Goal: Check status: Check status

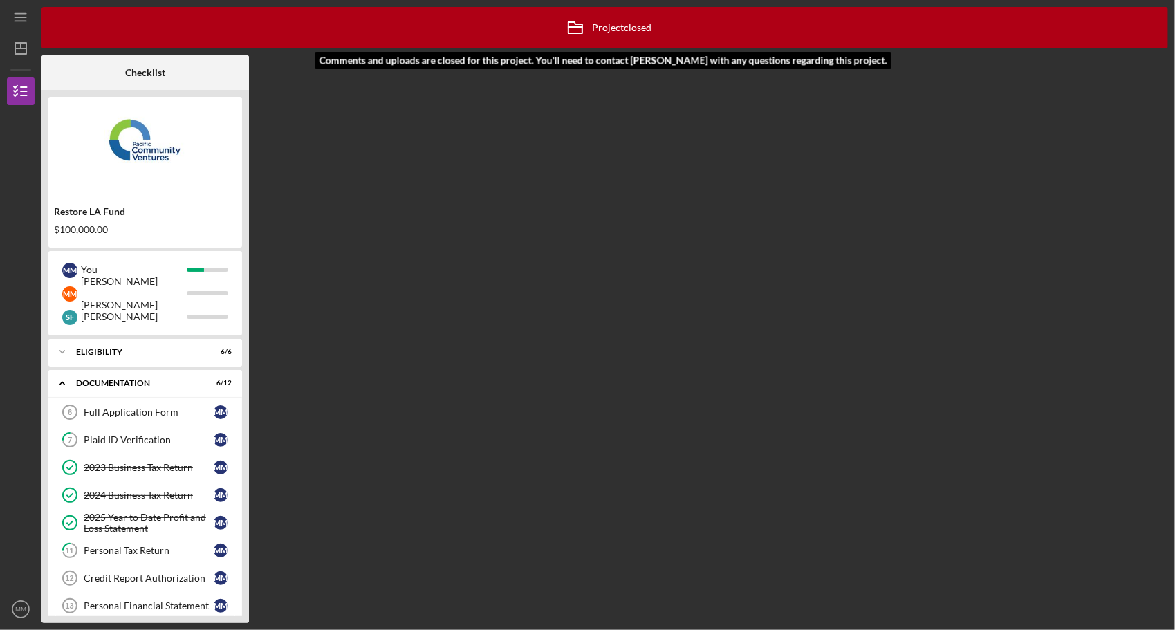
click at [650, 30] on div "Icon/Archived Project closed Icon/Info" at bounding box center [605, 27] width 94 height 35
click at [102, 416] on div "Full Application Form" at bounding box center [149, 412] width 130 height 11
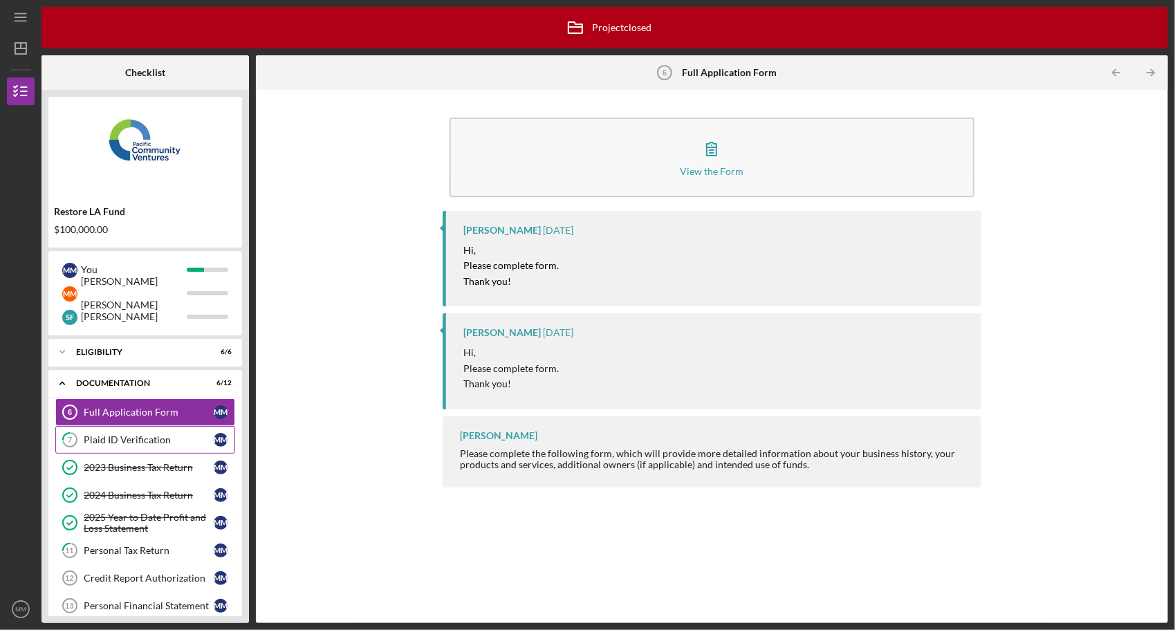
click at [107, 446] on link "7 Plaid ID Verification M M" at bounding box center [145, 440] width 180 height 28
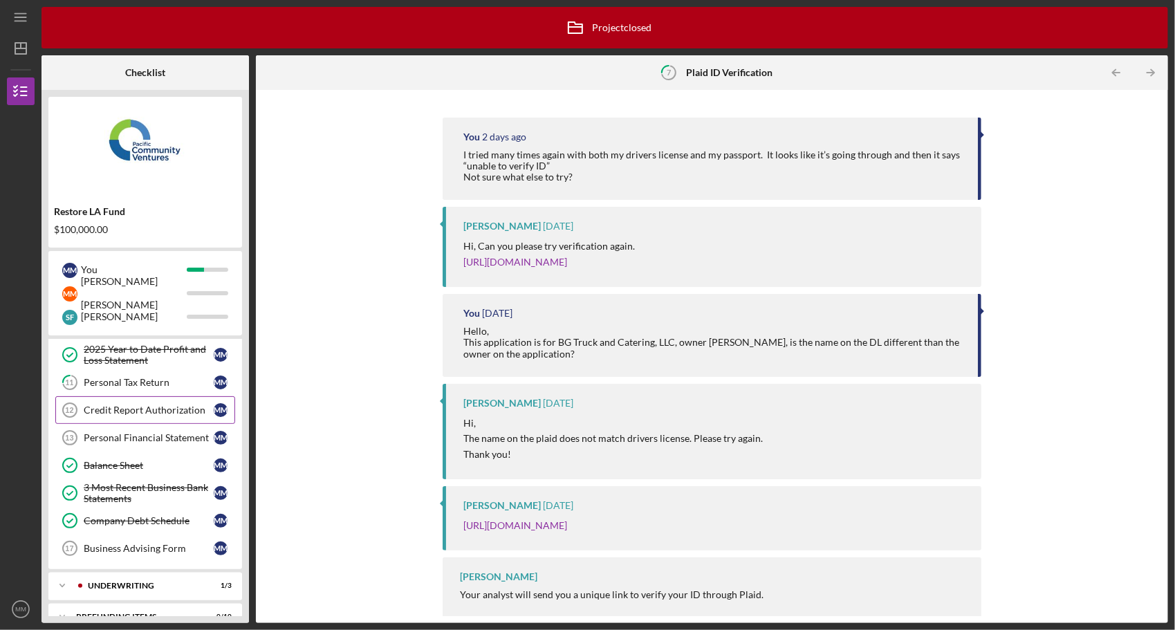
scroll to position [184, 0]
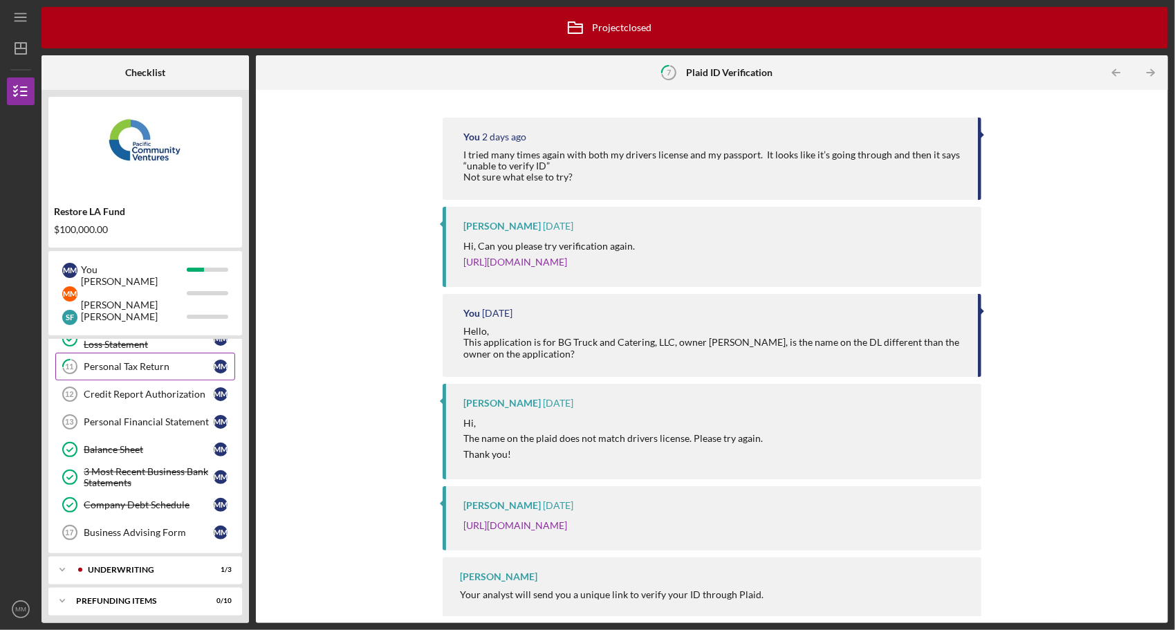
click at [188, 367] on div "Personal Tax Return" at bounding box center [149, 366] width 130 height 11
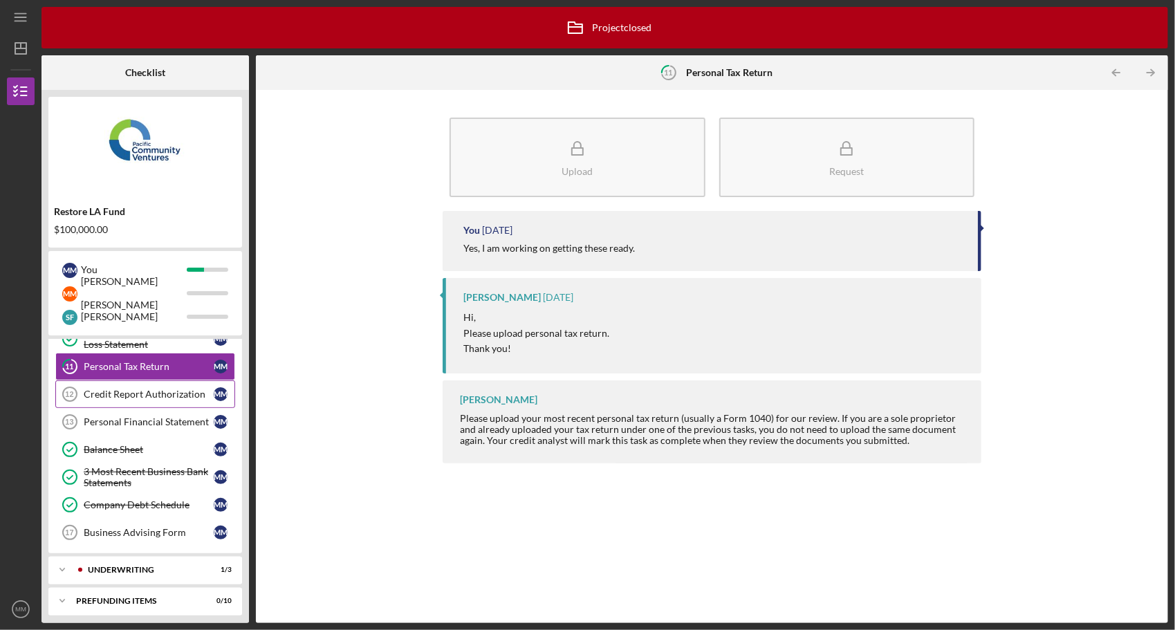
click at [178, 392] on div "Credit Report Authorization" at bounding box center [149, 394] width 130 height 11
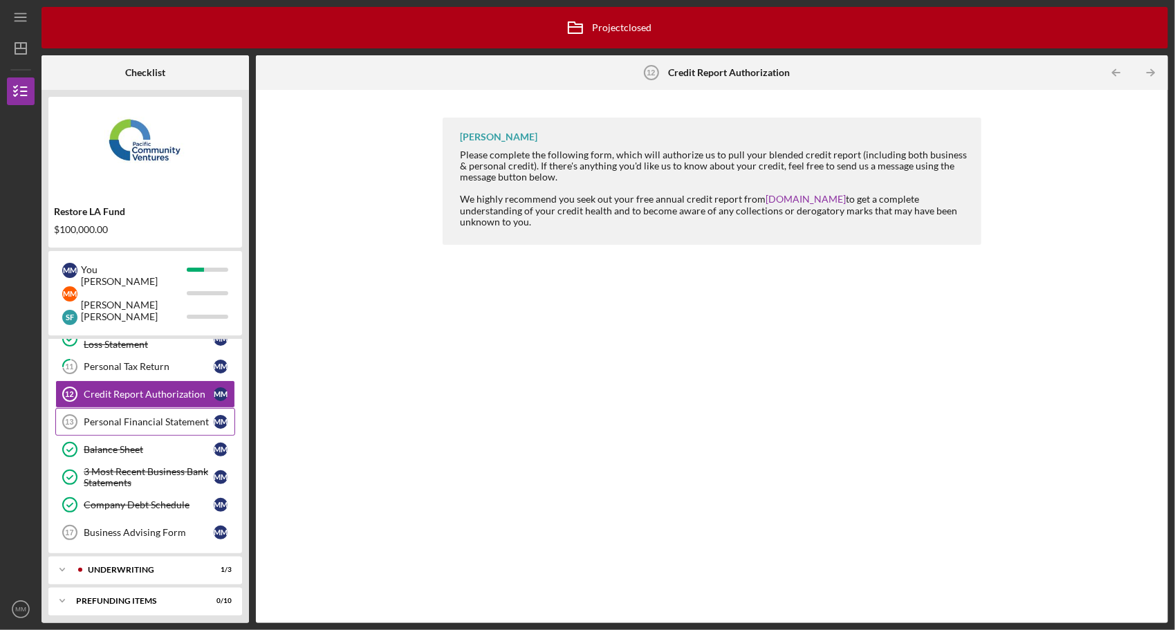
click at [172, 412] on link "Personal Financial Statement 13 Personal Financial Statement M M" at bounding box center [145, 422] width 180 height 28
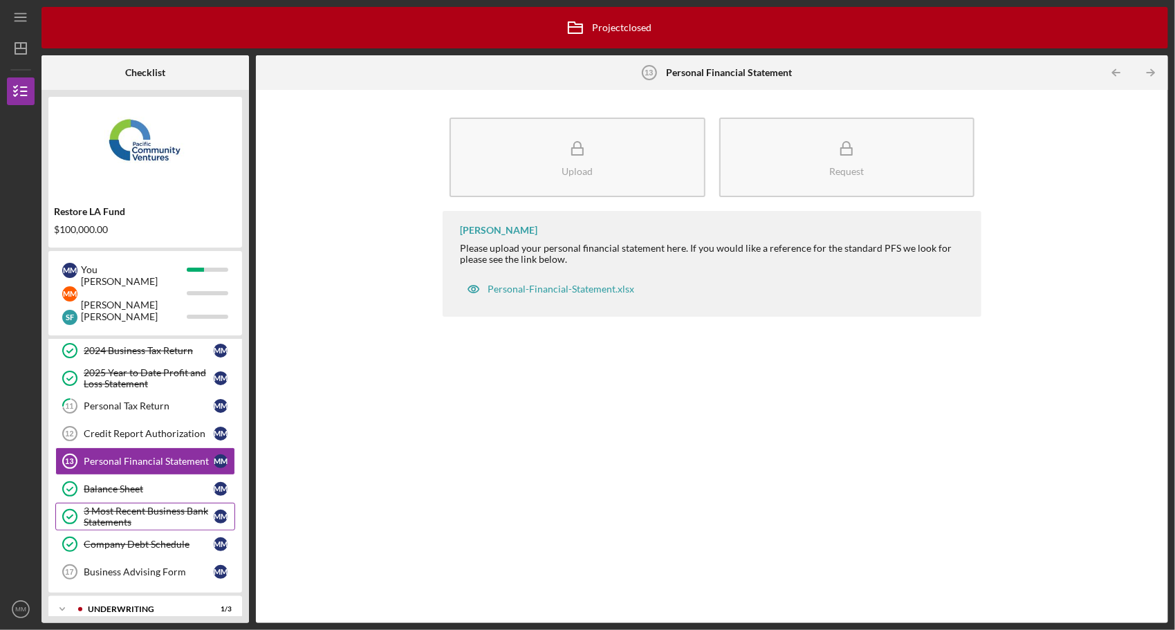
scroll to position [184, 0]
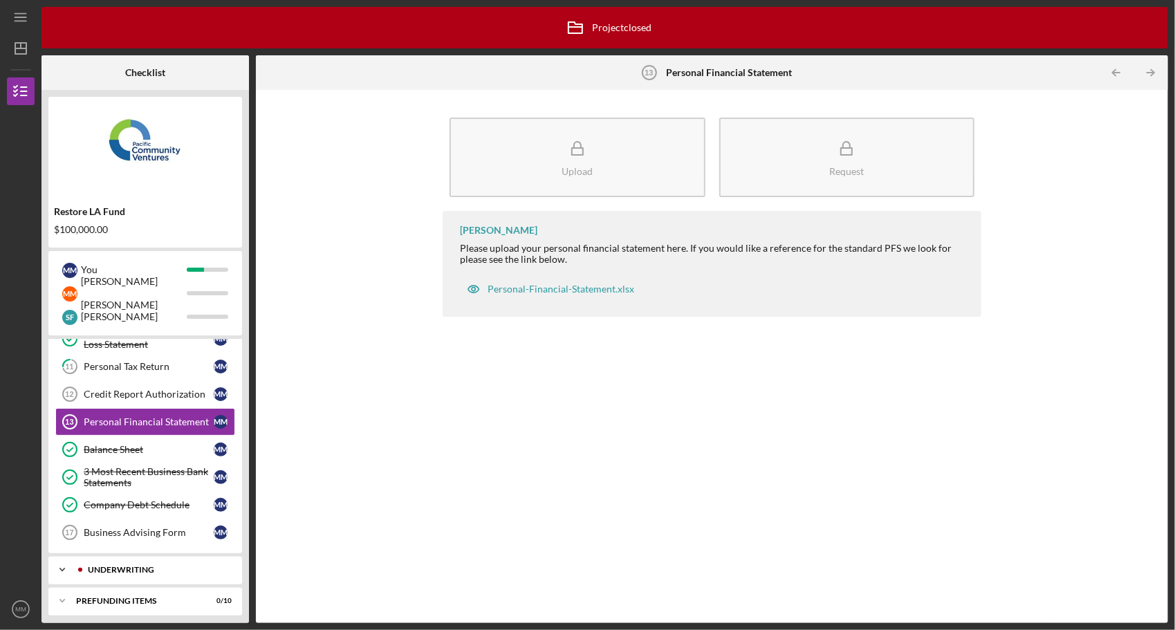
click at [124, 566] on div "Underwriting" at bounding box center [156, 570] width 137 height 8
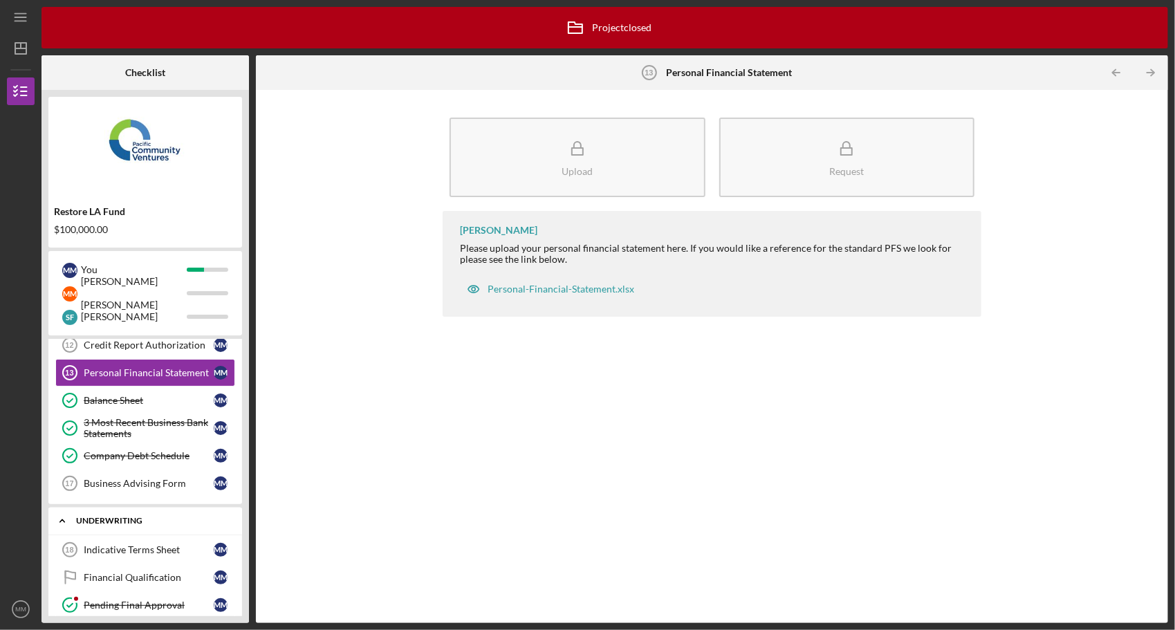
scroll to position [273, 0]
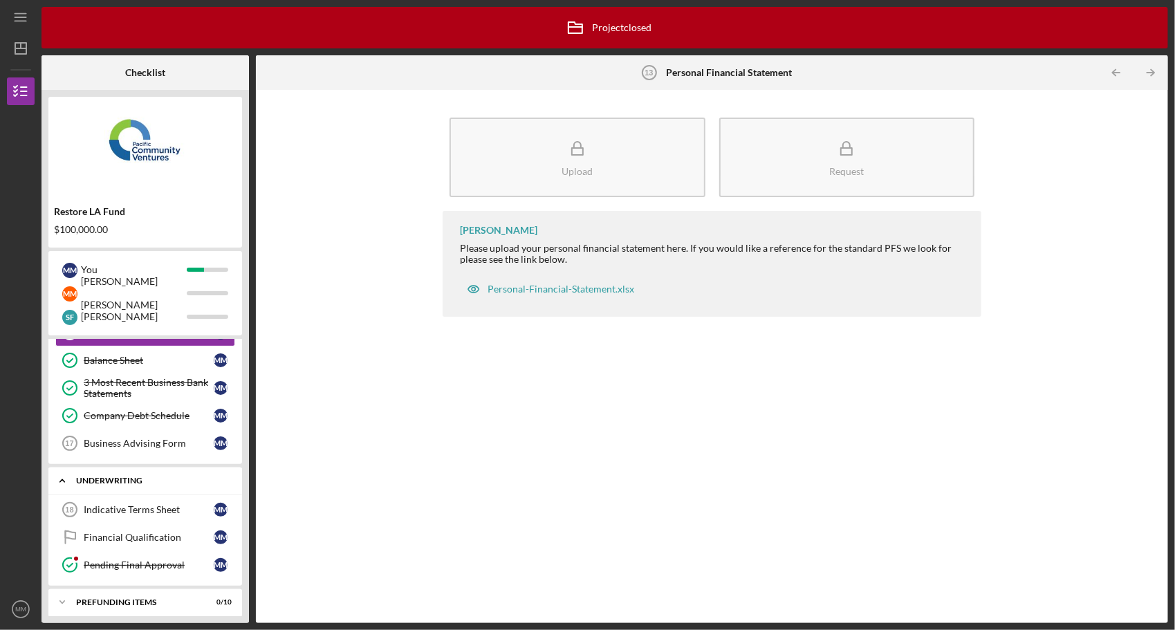
click at [127, 562] on div "Pending Final Approval" at bounding box center [149, 565] width 130 height 11
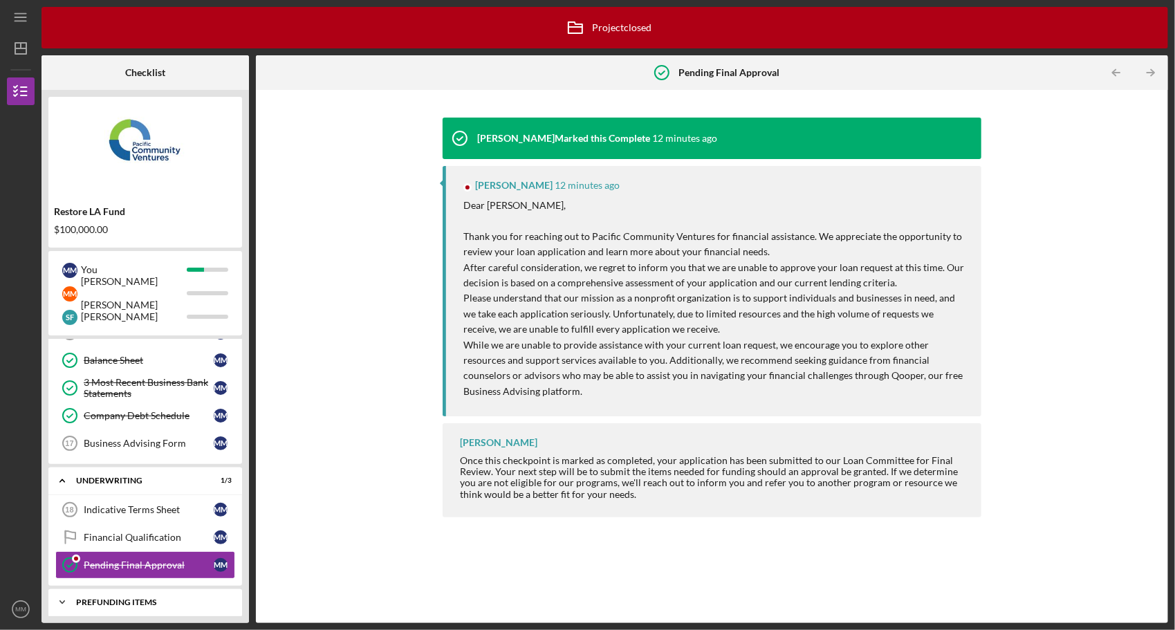
click at [62, 594] on icon "Icon/Expander" at bounding box center [62, 603] width 28 height 28
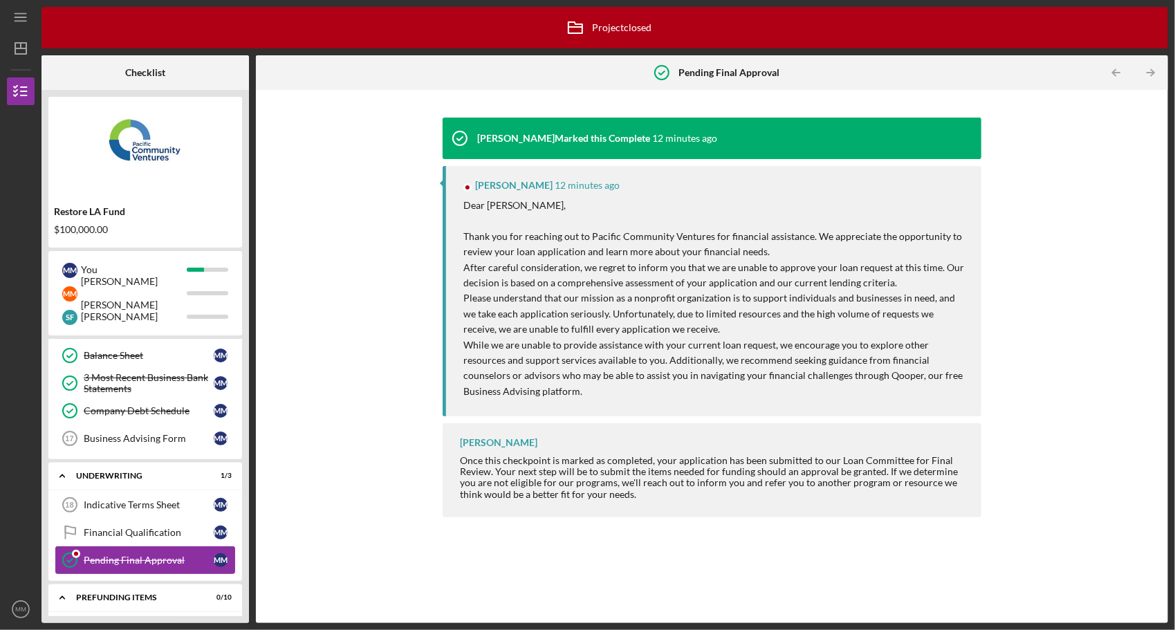
scroll to position [276, 0]
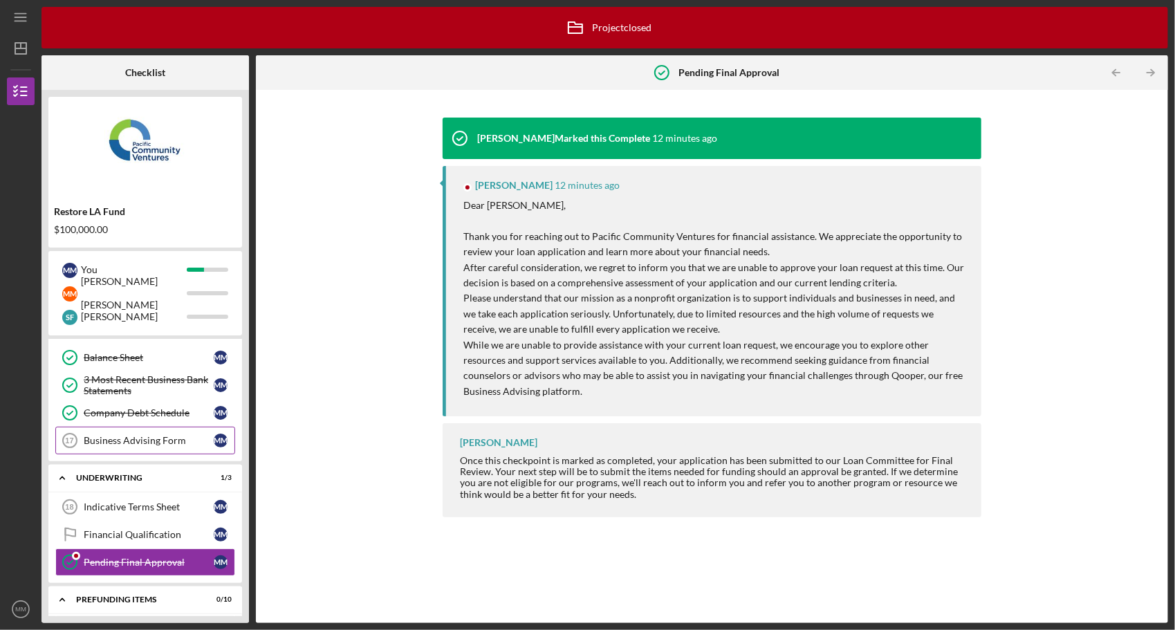
click at [165, 435] on div "Business Advising Form" at bounding box center [149, 440] width 130 height 11
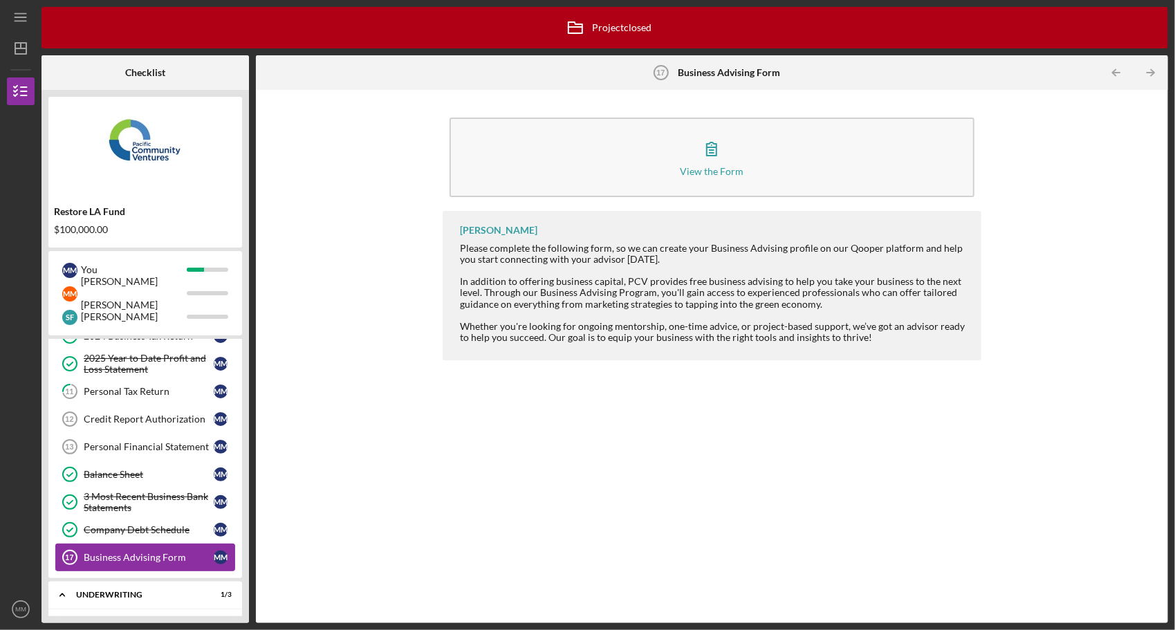
scroll to position [138, 0]
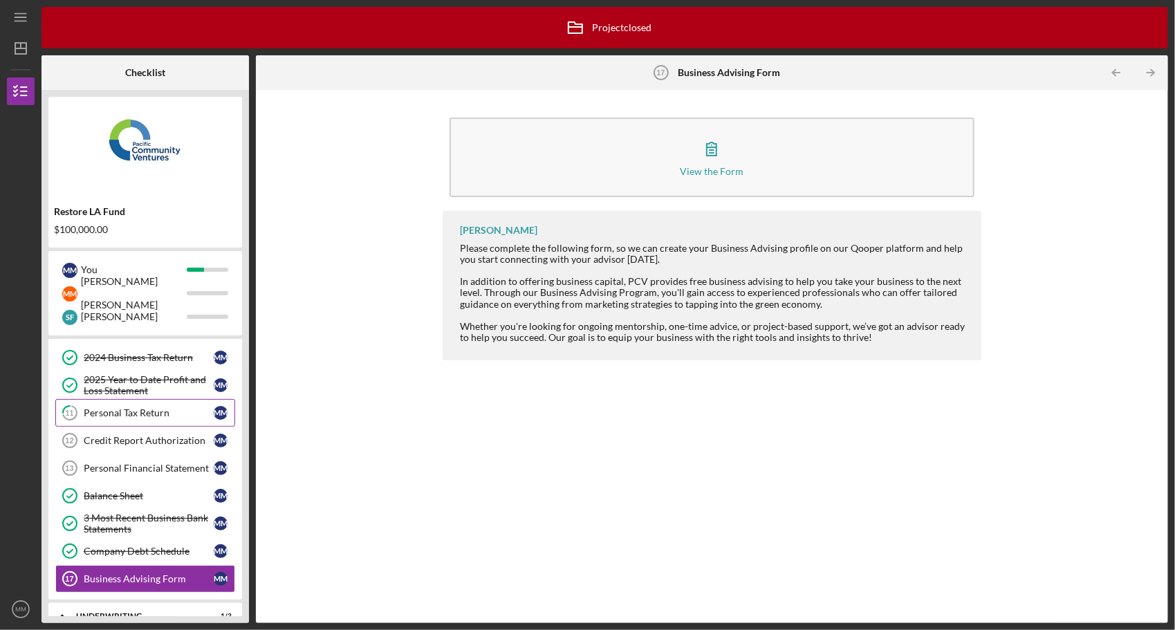
click at [171, 418] on link "11 Personal Tax Return M M" at bounding box center [145, 413] width 180 height 28
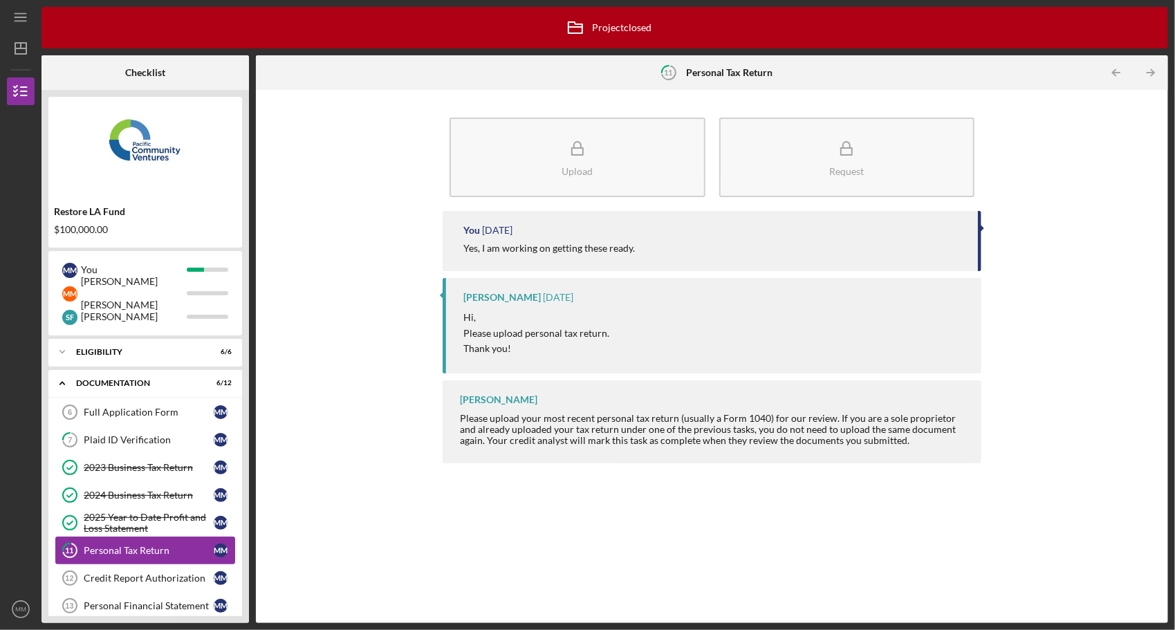
click at [171, 418] on link "Full Application Form 6 Full Application Form M M" at bounding box center [145, 413] width 180 height 28
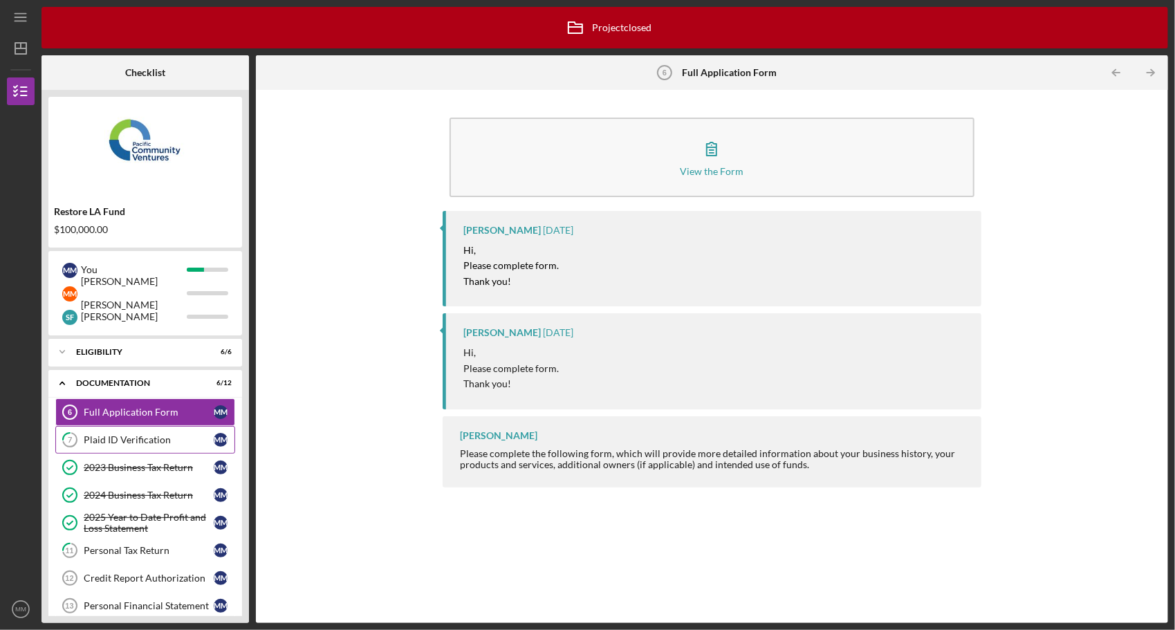
click at [153, 445] on link "7 Plaid ID Verification M M" at bounding box center [145, 440] width 180 height 28
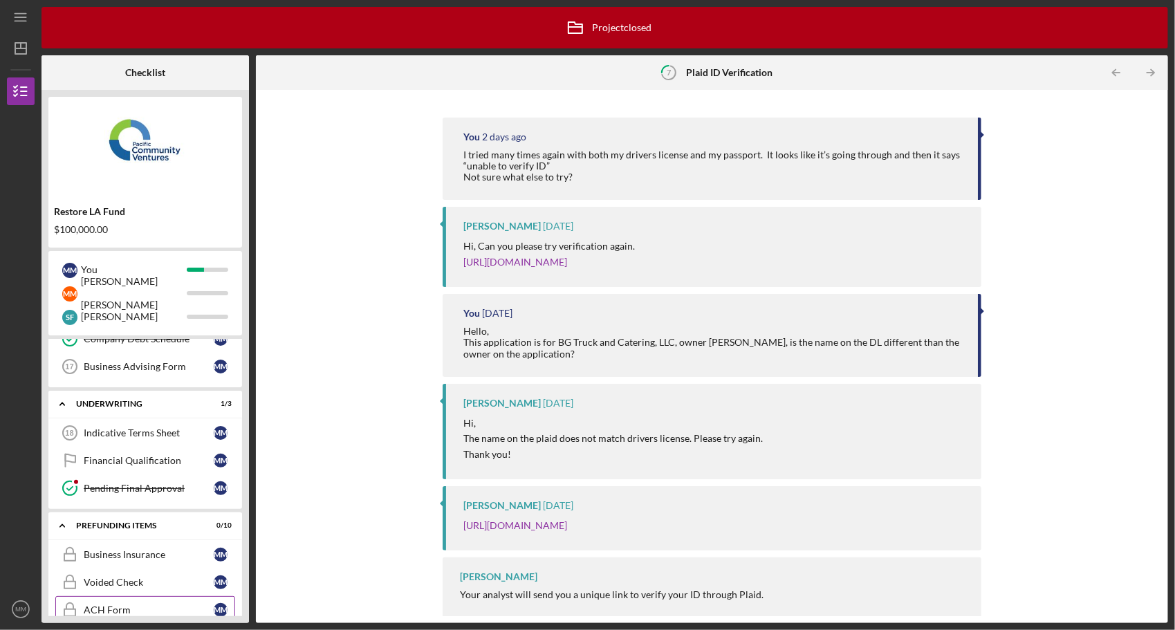
scroll to position [345, 0]
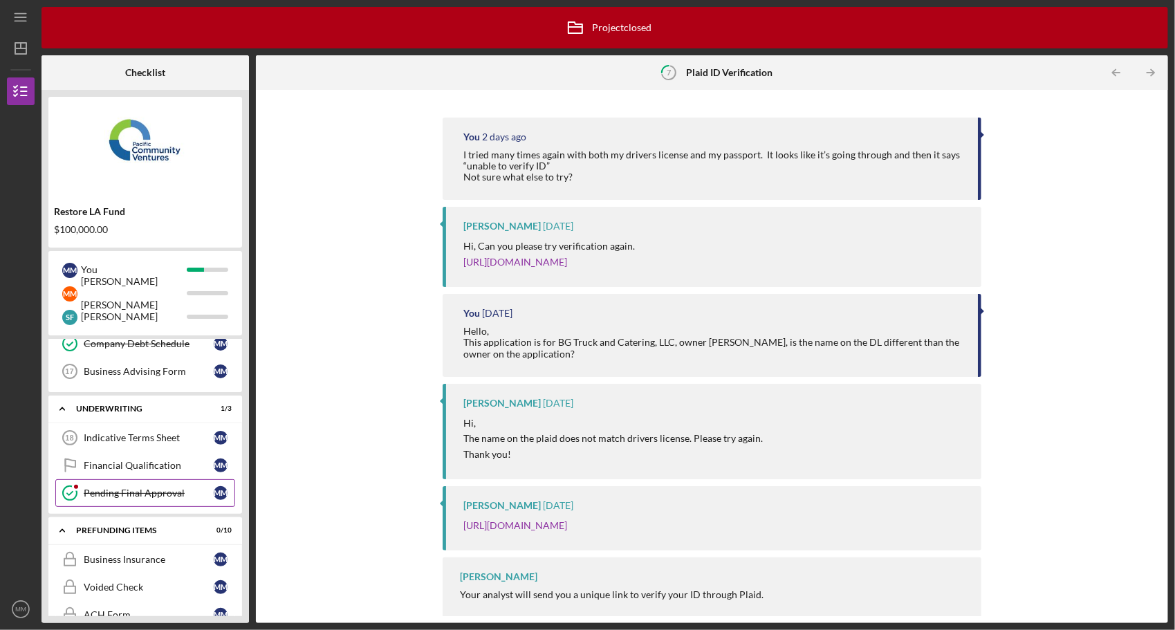
click at [126, 488] on div "Pending Final Approval" at bounding box center [149, 493] width 130 height 11
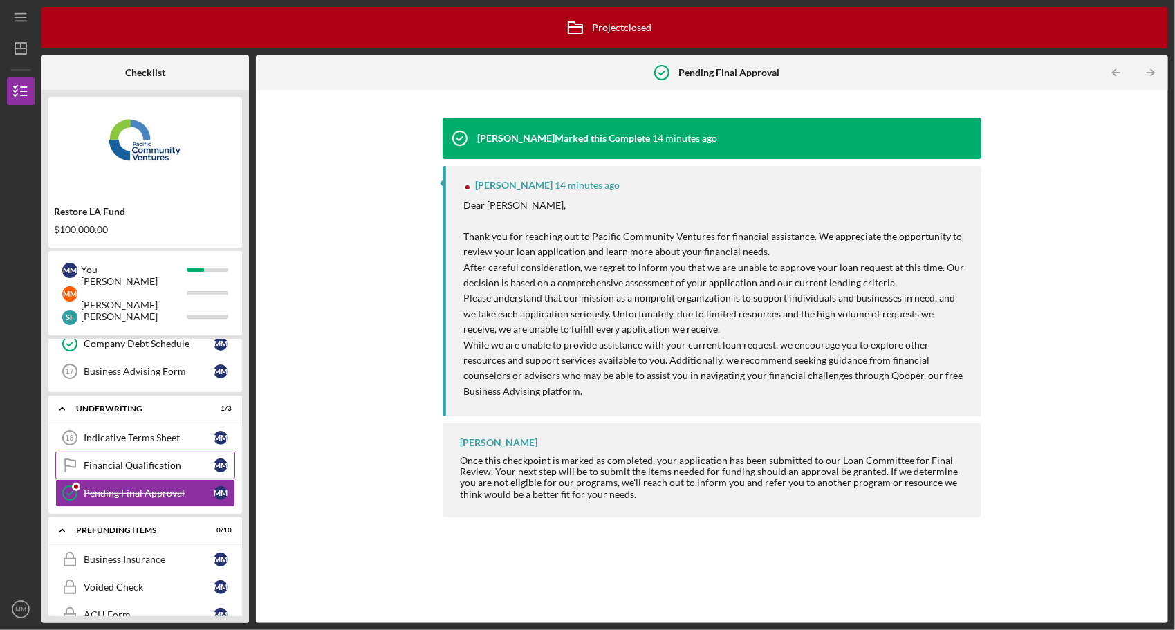
click at [154, 467] on link "Financial Qualification Financial Qualification M M" at bounding box center [145, 466] width 180 height 28
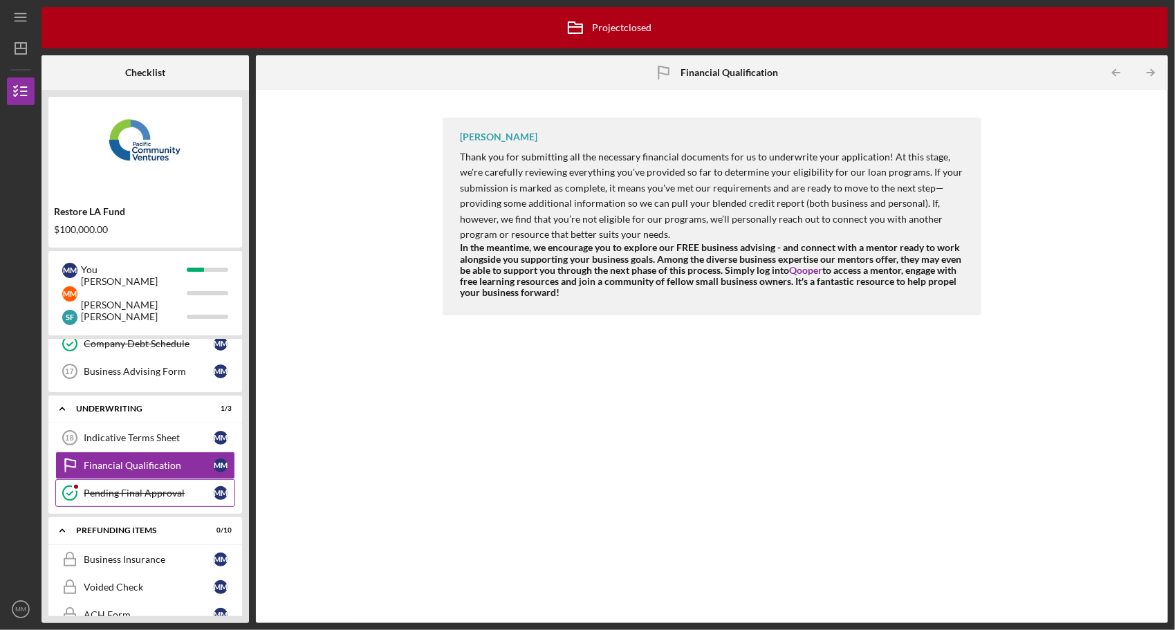
click at [157, 493] on link "Pending Final Approval Pending Final Approval M M" at bounding box center [145, 493] width 180 height 28
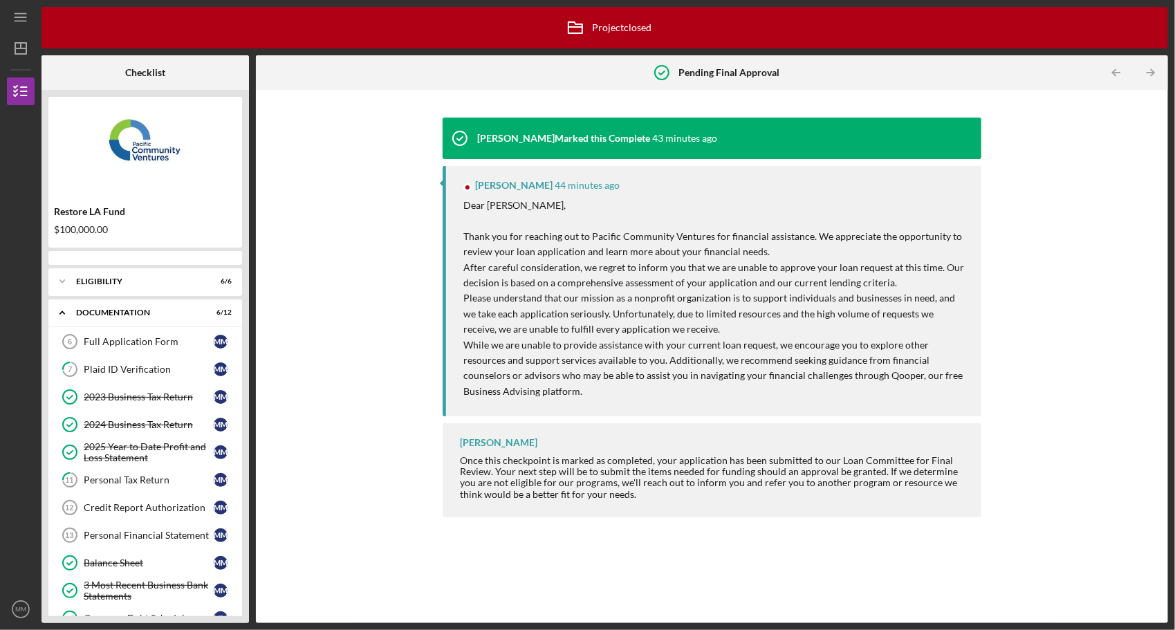
scroll to position [203, 0]
